Goal: Book appointment/travel/reservation

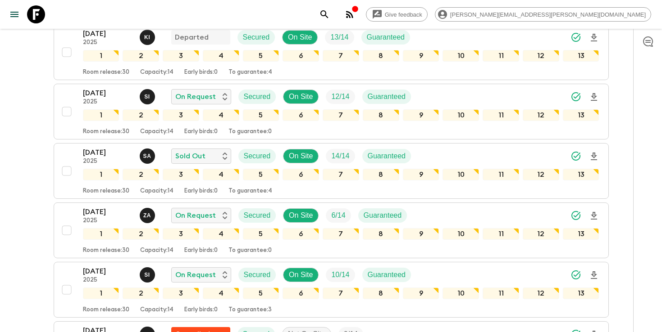
scroll to position [151, 0]
click at [330, 14] on icon "search adventures" at bounding box center [324, 14] width 11 height 11
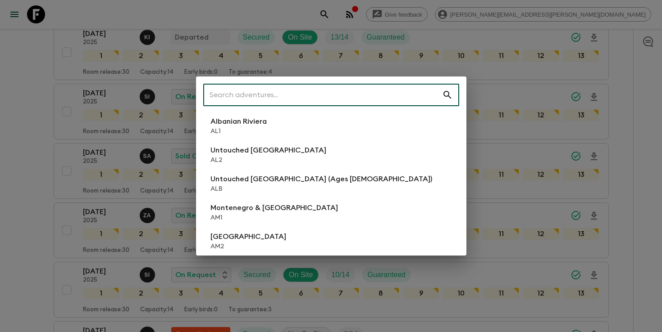
click at [378, 95] on input "text" at bounding box center [322, 94] width 239 height 25
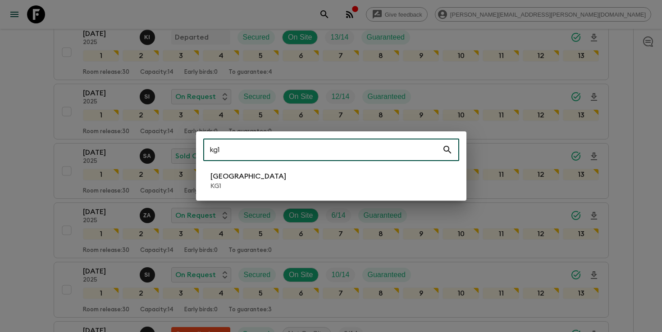
type input "kg1"
click at [316, 176] on li "Kyrgyzstan KG1" at bounding box center [331, 180] width 256 height 25
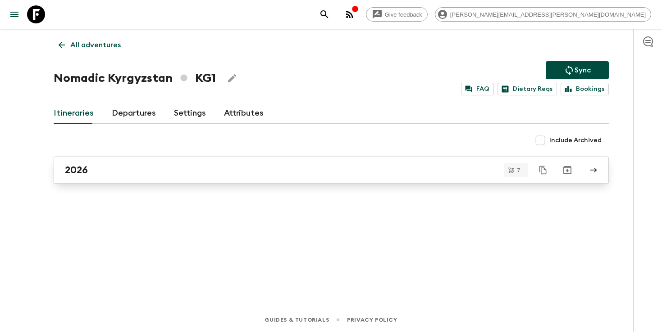
click at [150, 178] on link "2026" at bounding box center [331, 170] width 555 height 27
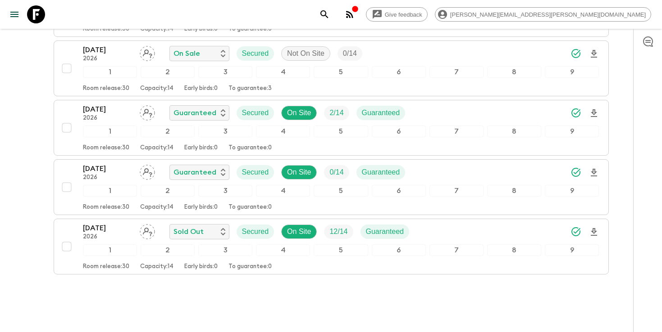
scroll to position [319, 0]
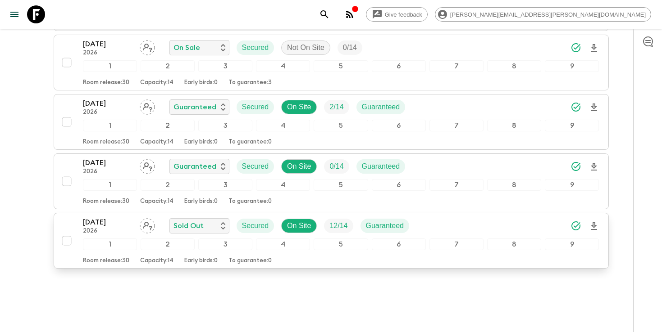
click at [488, 223] on div "[DATE] 2026 Sold Out Secured On Site 12 / 14 Guaranteed" at bounding box center [341, 226] width 516 height 18
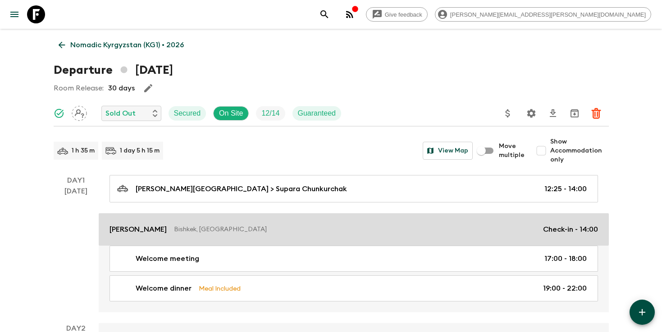
click at [515, 225] on p "Bishkek, [GEOGRAPHIC_DATA]" at bounding box center [355, 229] width 362 height 9
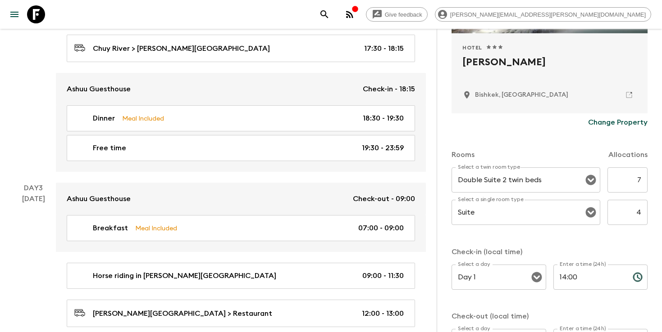
scroll to position [621, 0]
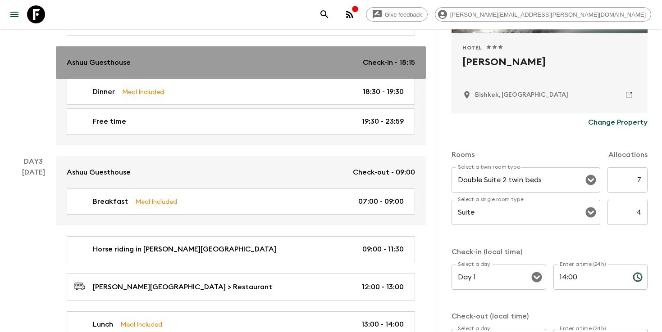
click at [333, 67] on link "Ashuu Guesthouse Check-in - 18:15" at bounding box center [241, 62] width 370 height 32
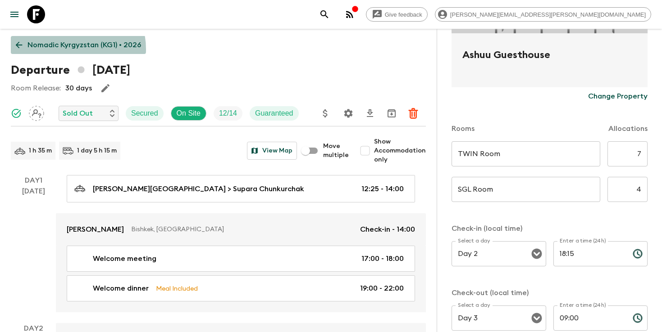
click at [64, 49] on p "Nomadic Kyrgyzstan (KG1) • 2026" at bounding box center [84, 45] width 114 height 11
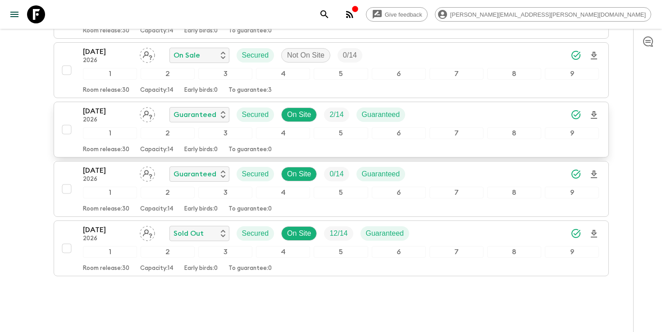
scroll to position [317, 0]
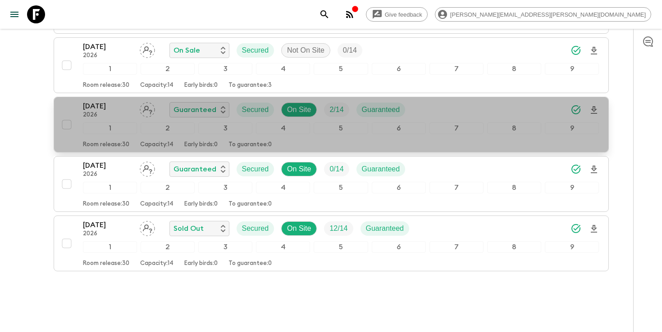
click at [438, 104] on div "[DATE] 2026 Guaranteed Secured On Site 2 / 14 Guaranteed" at bounding box center [341, 110] width 516 height 18
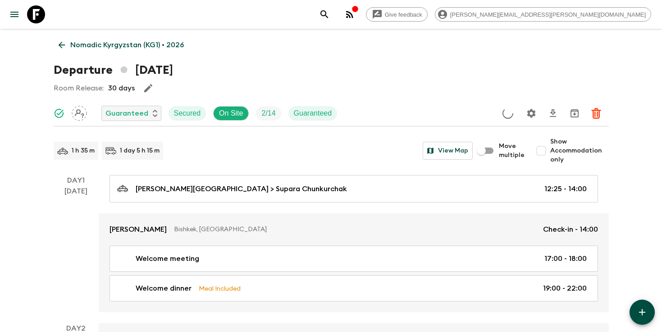
scroll to position [18, 0]
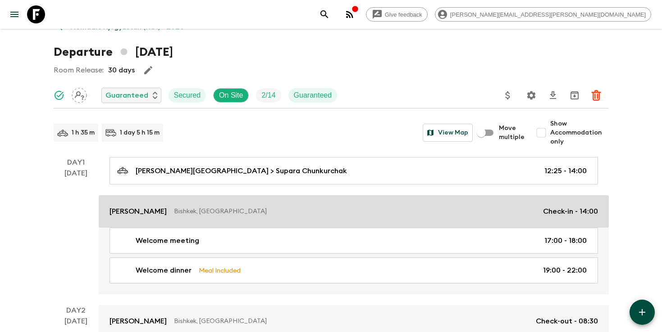
click at [380, 214] on p "Bishkek, [GEOGRAPHIC_DATA]" at bounding box center [355, 211] width 362 height 9
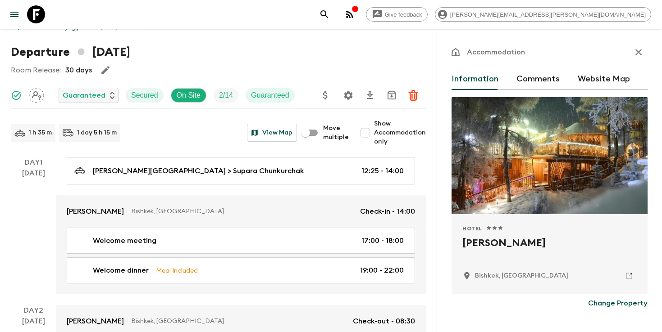
click at [641, 51] on icon "button" at bounding box center [638, 52] width 11 height 11
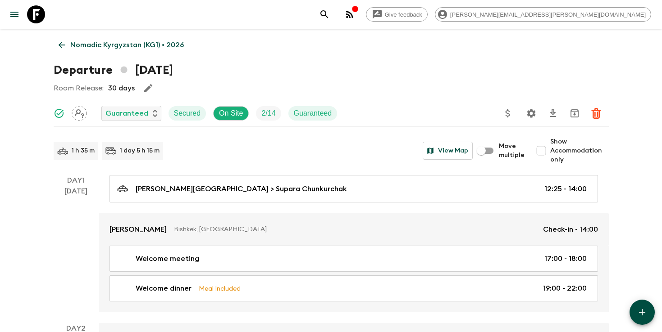
click at [103, 45] on p "Nomadic Kyrgyzstan (KG1) • 2026" at bounding box center [127, 45] width 114 height 11
